Goal: Use online tool/utility: Utilize a website feature to perform a specific function

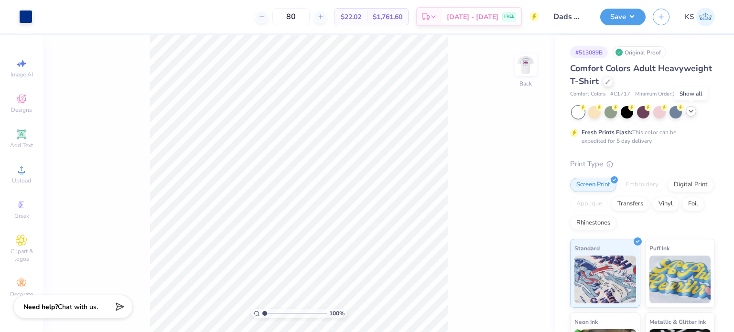
click at [689, 110] on polyline at bounding box center [691, 111] width 4 height 2
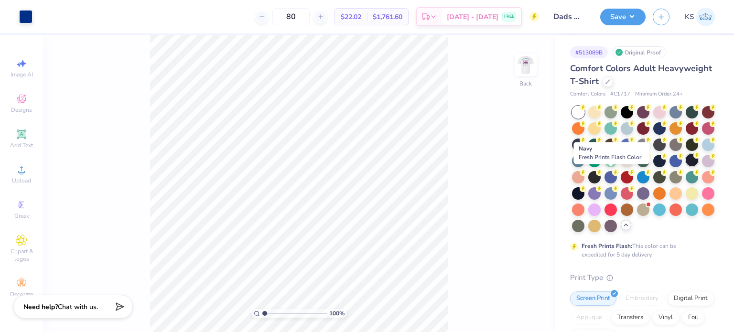
click at [685, 166] on div at bounding box center [691, 160] width 12 height 12
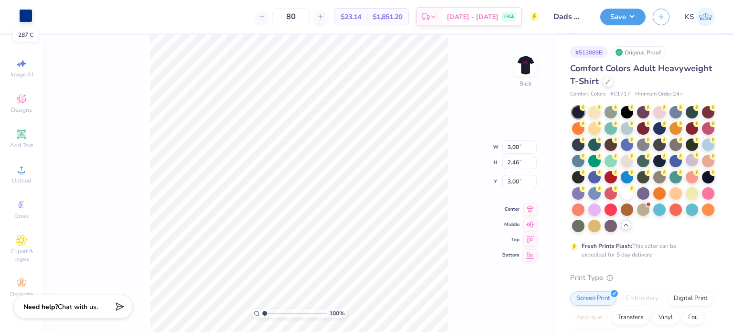
click at [31, 17] on div at bounding box center [25, 15] width 13 height 13
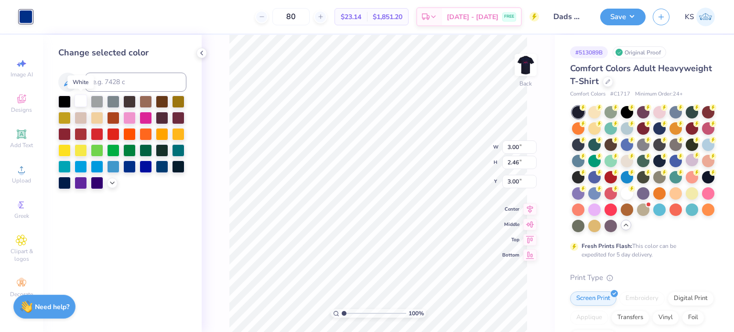
click at [75, 103] on div at bounding box center [81, 101] width 12 height 12
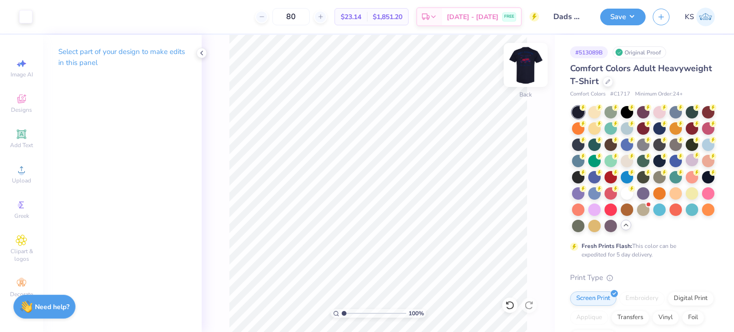
click at [530, 68] on img at bounding box center [525, 65] width 38 height 38
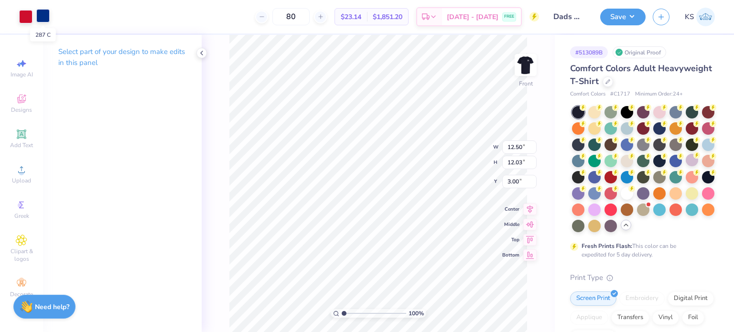
click at [44, 12] on div at bounding box center [42, 15] width 13 height 13
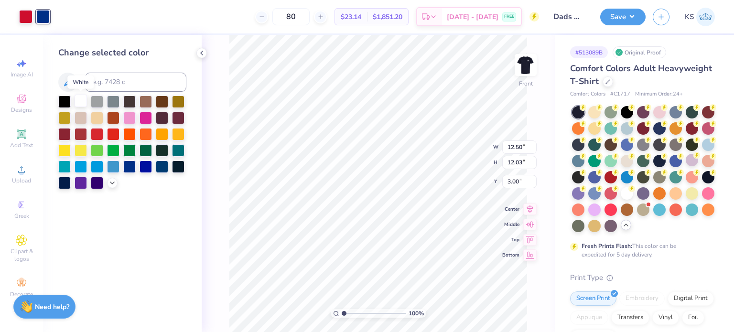
click at [82, 99] on div at bounding box center [81, 101] width 12 height 12
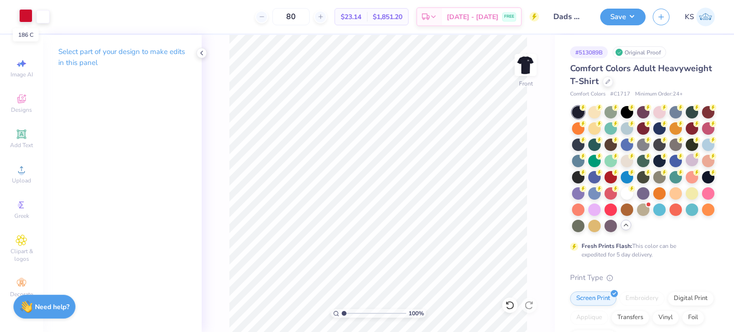
click at [22, 19] on div at bounding box center [25, 15] width 13 height 13
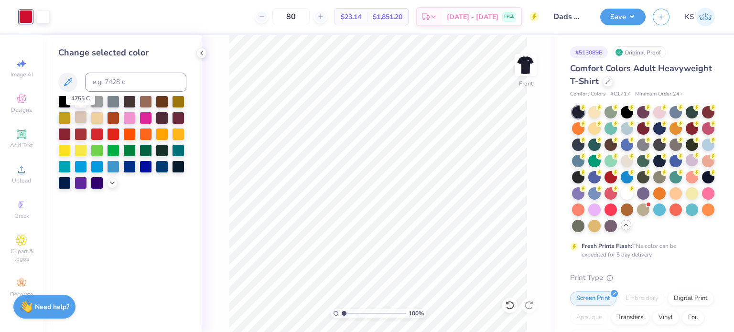
click at [80, 117] on div at bounding box center [81, 117] width 12 height 12
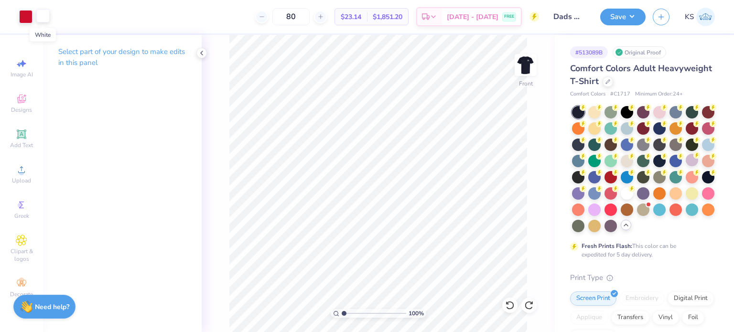
click at [44, 16] on div at bounding box center [42, 15] width 13 height 13
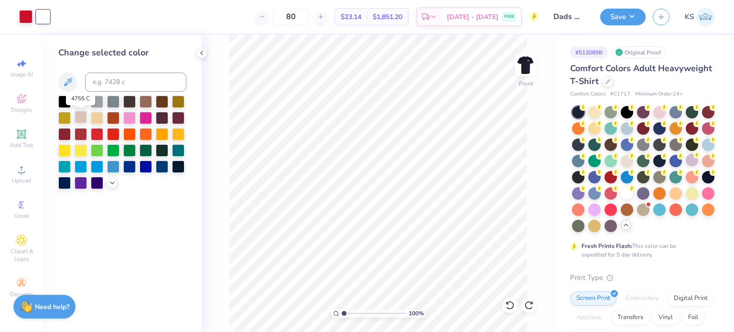
click at [82, 113] on div at bounding box center [81, 117] width 12 height 12
click at [96, 112] on div at bounding box center [97, 117] width 12 height 12
click at [84, 118] on div at bounding box center [81, 117] width 12 height 12
click at [94, 119] on div at bounding box center [97, 117] width 12 height 12
click at [23, 15] on div at bounding box center [25, 15] width 13 height 13
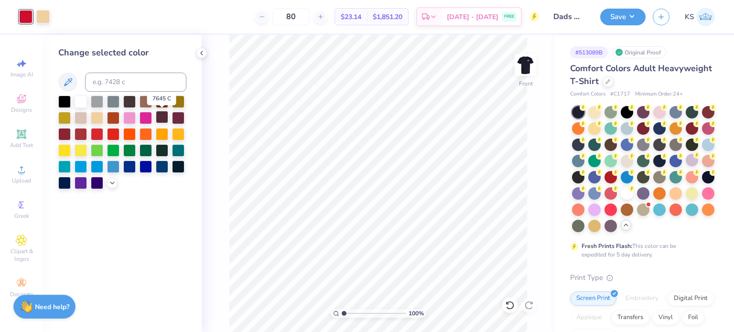
click at [165, 116] on div at bounding box center [162, 117] width 12 height 12
click at [176, 116] on div at bounding box center [178, 117] width 12 height 12
click at [179, 135] on div at bounding box center [178, 133] width 12 height 12
click at [164, 133] on div at bounding box center [162, 133] width 12 height 12
click at [141, 131] on div at bounding box center [145, 133] width 12 height 12
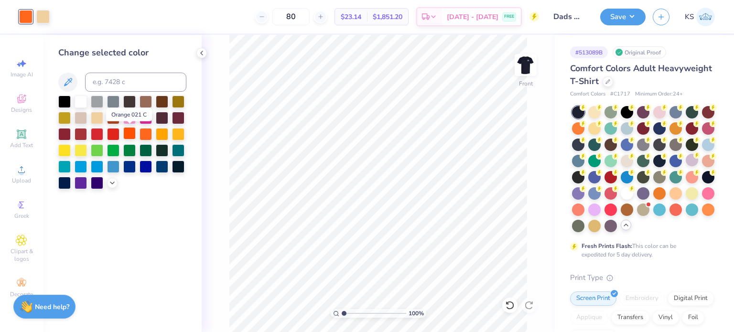
click at [126, 132] on div at bounding box center [129, 133] width 12 height 12
click at [113, 134] on div at bounding box center [113, 133] width 12 height 12
click at [79, 133] on div at bounding box center [81, 133] width 12 height 12
click at [61, 133] on div at bounding box center [64, 133] width 12 height 12
click at [68, 151] on div at bounding box center [64, 149] width 12 height 12
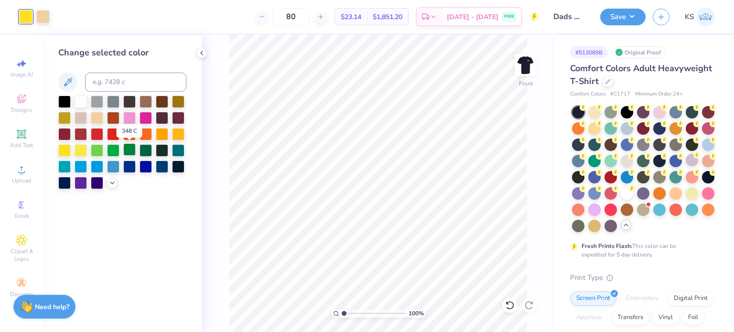
click at [132, 152] on div at bounding box center [129, 149] width 12 height 12
click at [142, 152] on div at bounding box center [145, 149] width 12 height 12
click at [176, 153] on div at bounding box center [178, 149] width 12 height 12
click at [111, 182] on icon at bounding box center [112, 182] width 8 height 8
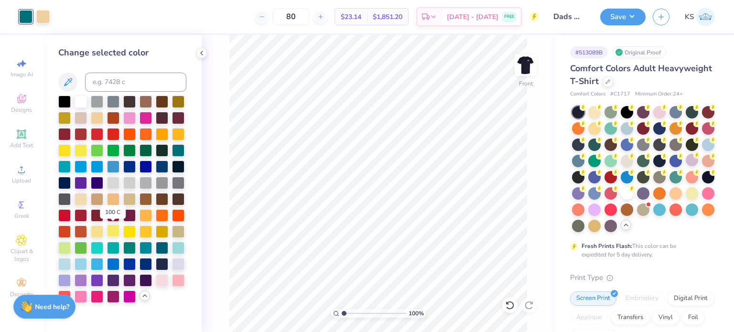
click at [117, 230] on div at bounding box center [113, 230] width 12 height 12
click at [176, 247] on div at bounding box center [178, 247] width 12 height 12
click at [165, 278] on div at bounding box center [162, 279] width 12 height 12
